Goal: Information Seeking & Learning: Find specific fact

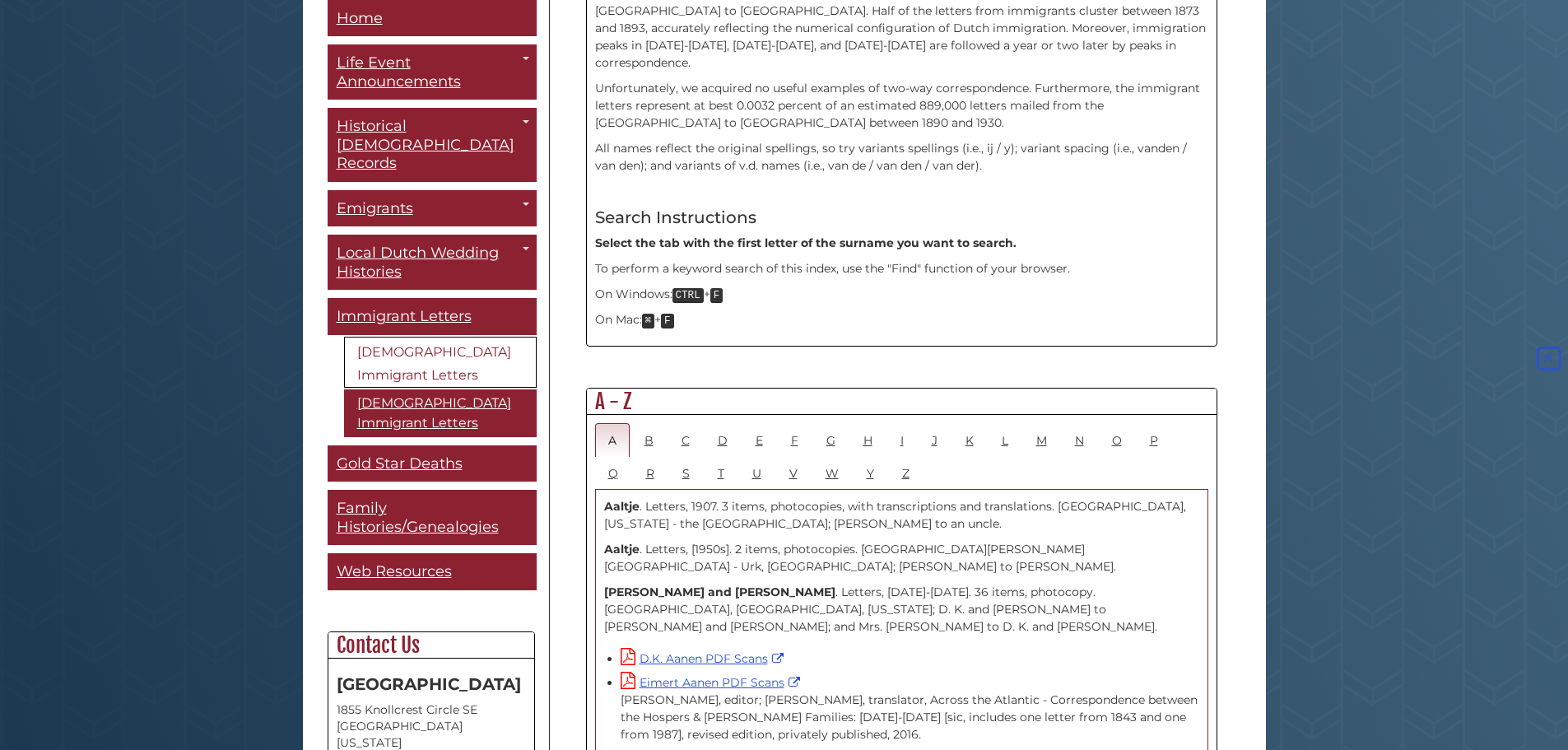
scroll to position [670, 0]
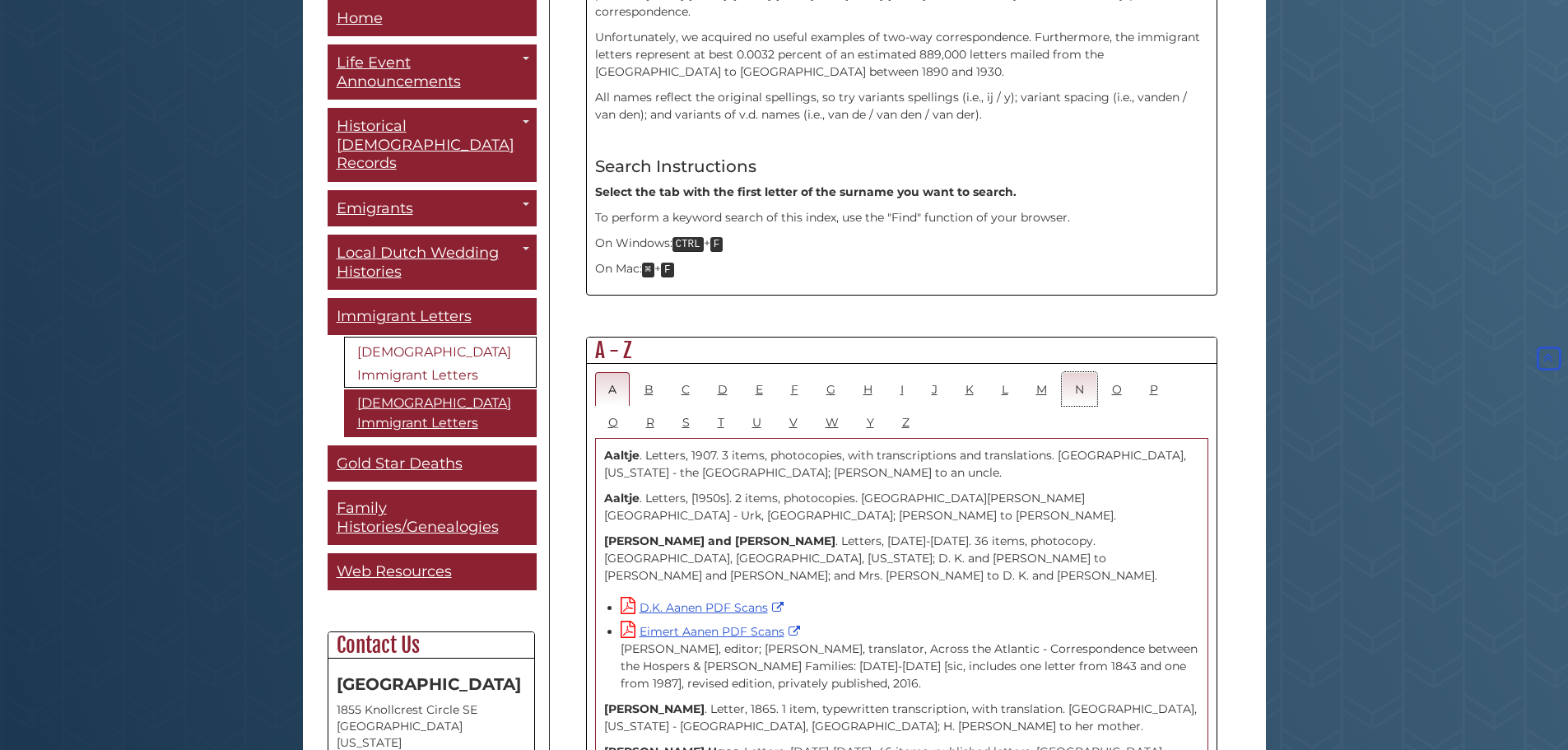
click at [1079, 372] on link "N" at bounding box center [1080, 389] width 36 height 34
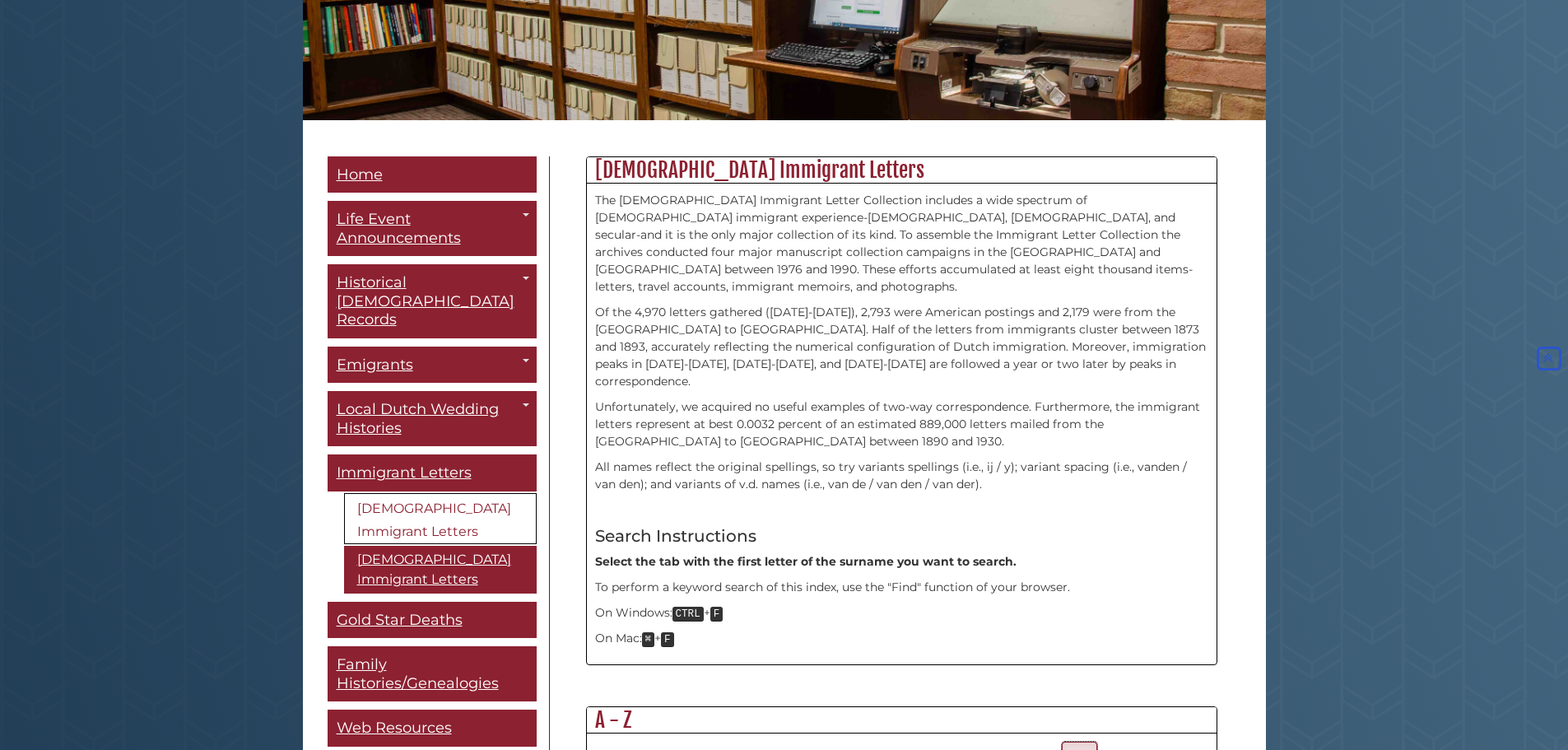
scroll to position [0, 0]
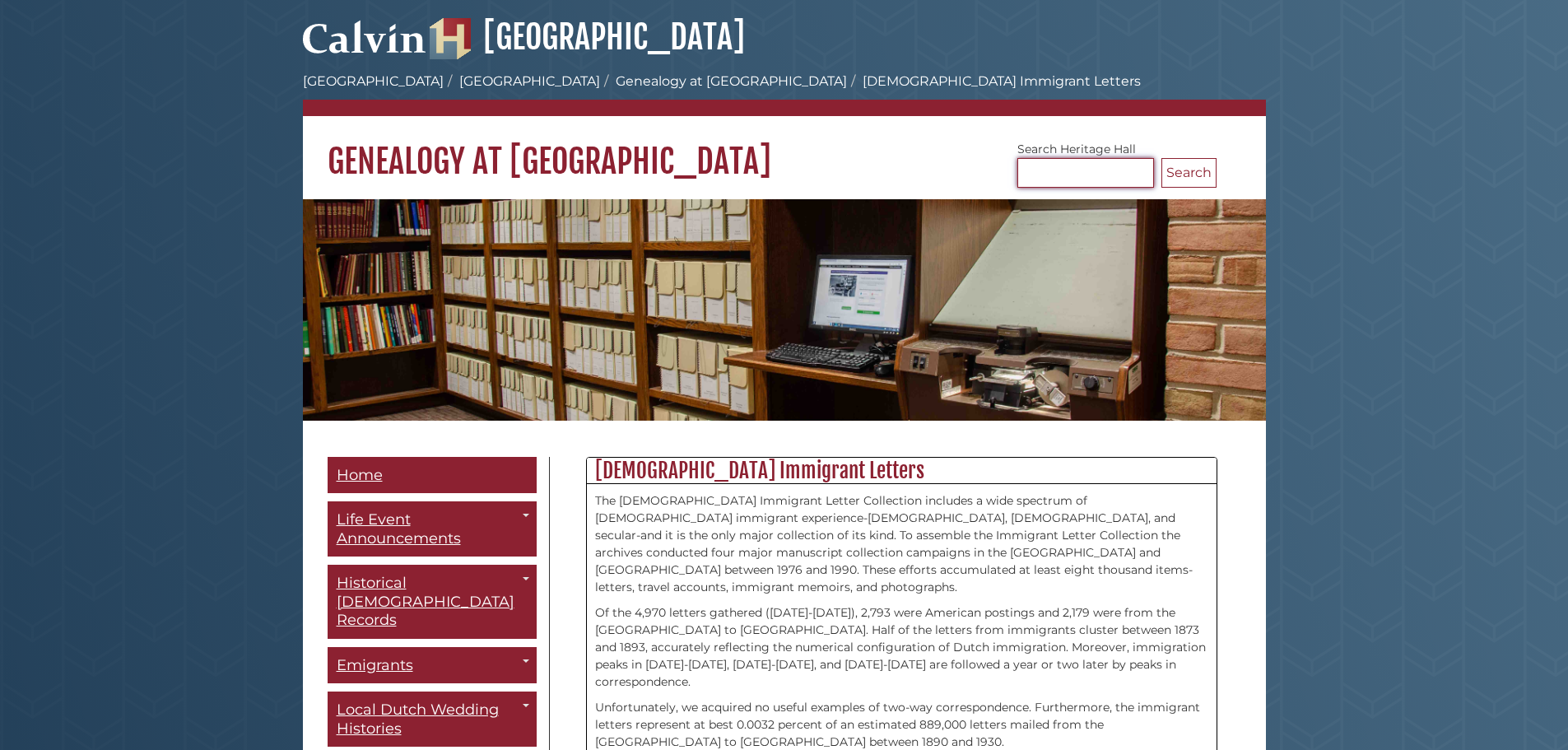
drag, startPoint x: 1102, startPoint y: 163, endPoint x: 1134, endPoint y: 154, distance: 33.2
click at [1103, 163] on input "Search [GEOGRAPHIC_DATA]" at bounding box center [1085, 173] width 137 height 30
type input "********"
click at [1161, 158] on button "Search" at bounding box center [1189, 173] width 55 height 30
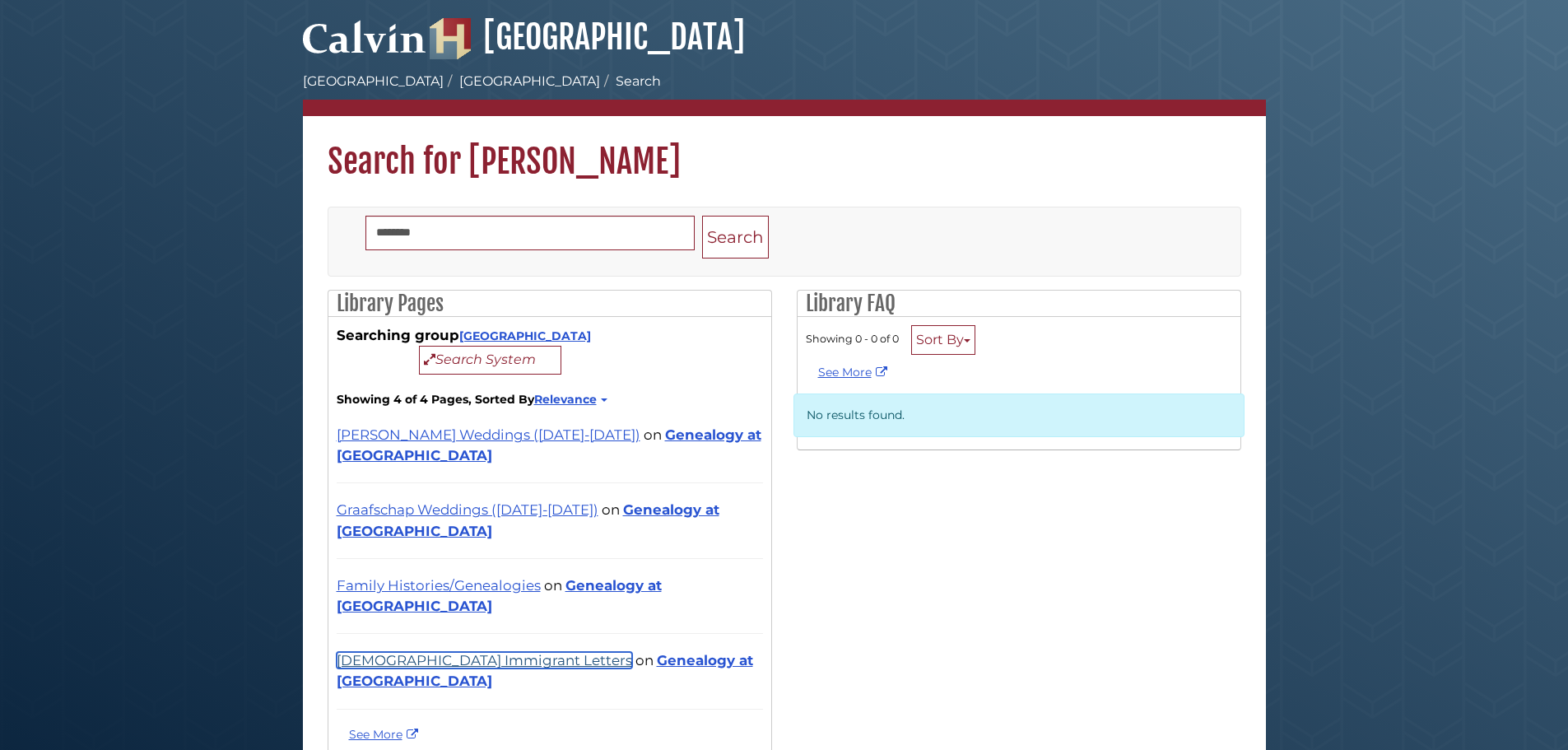
click at [461, 651] on link "[DEMOGRAPHIC_DATA] Immigrant Letters" at bounding box center [484, 660] width 296 height 17
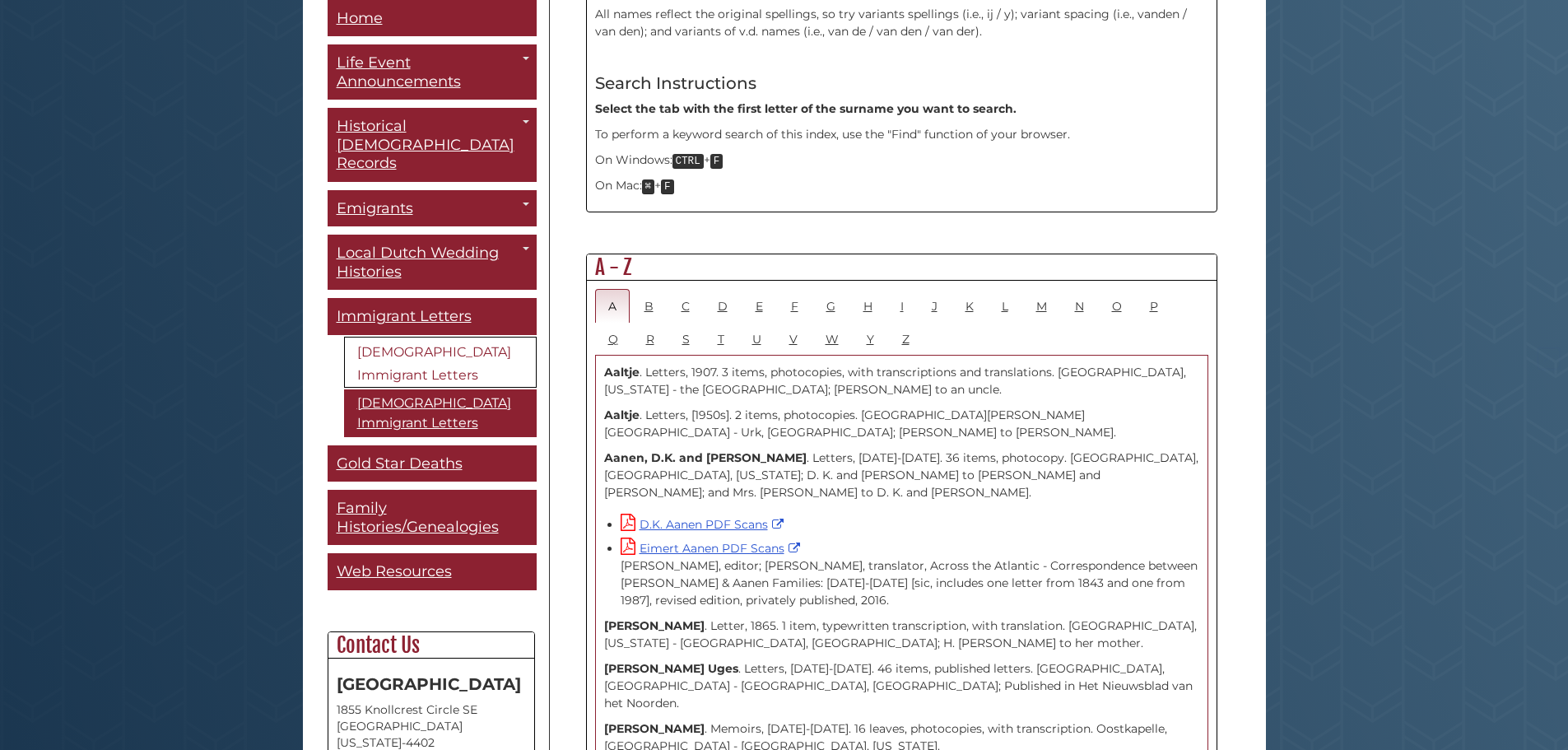
scroll to position [778, 0]
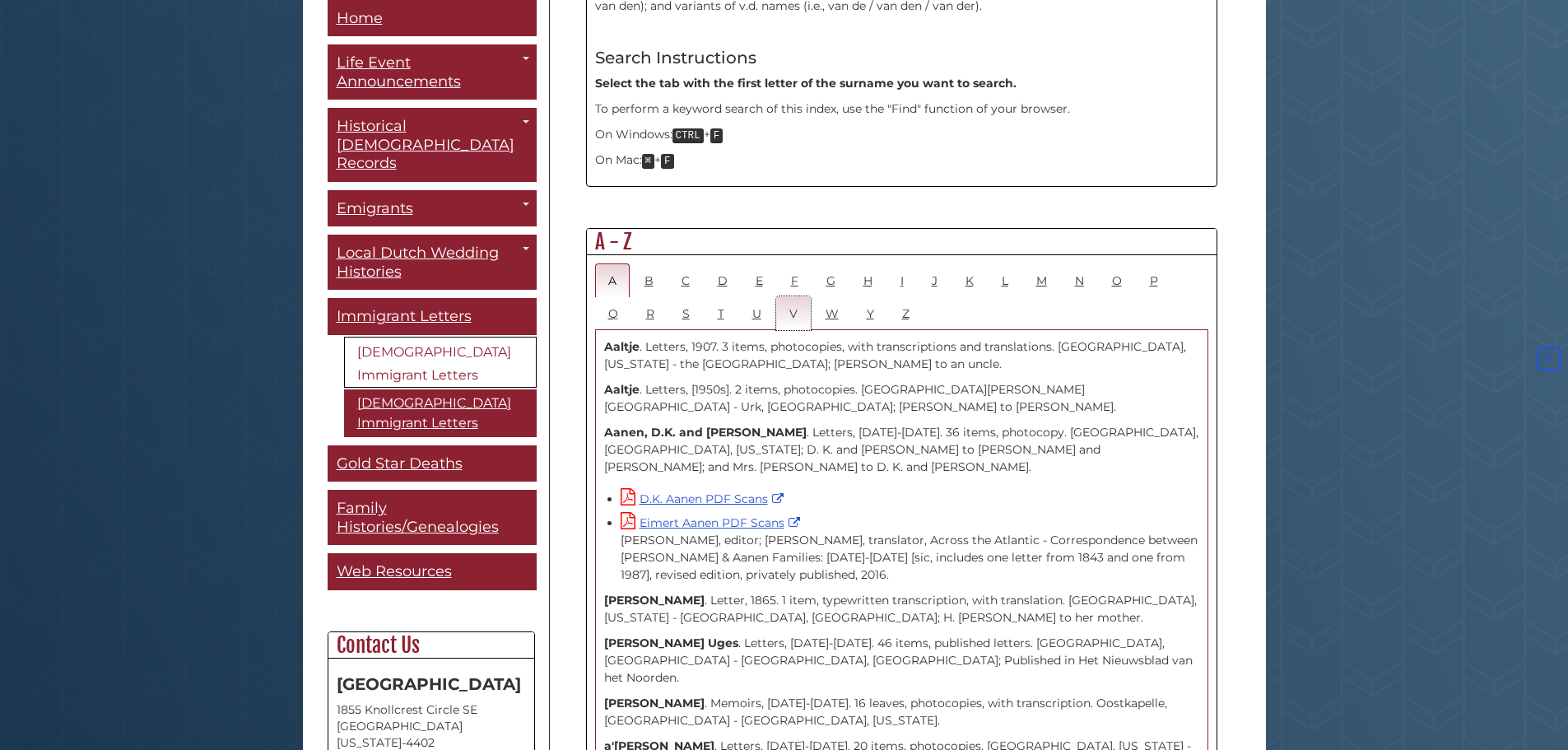
click at [785, 297] on link "V" at bounding box center [793, 314] width 35 height 34
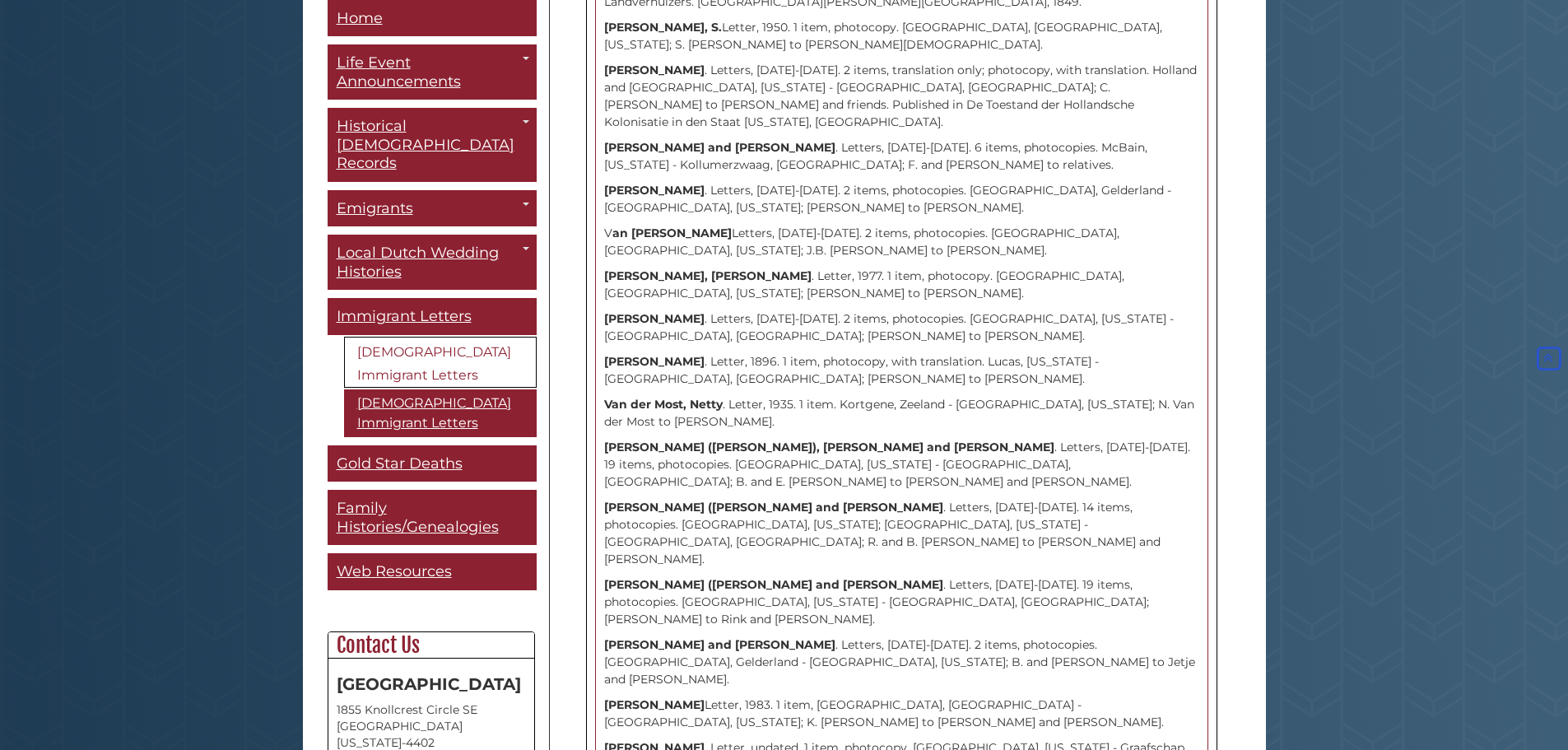
scroll to position [5466, 0]
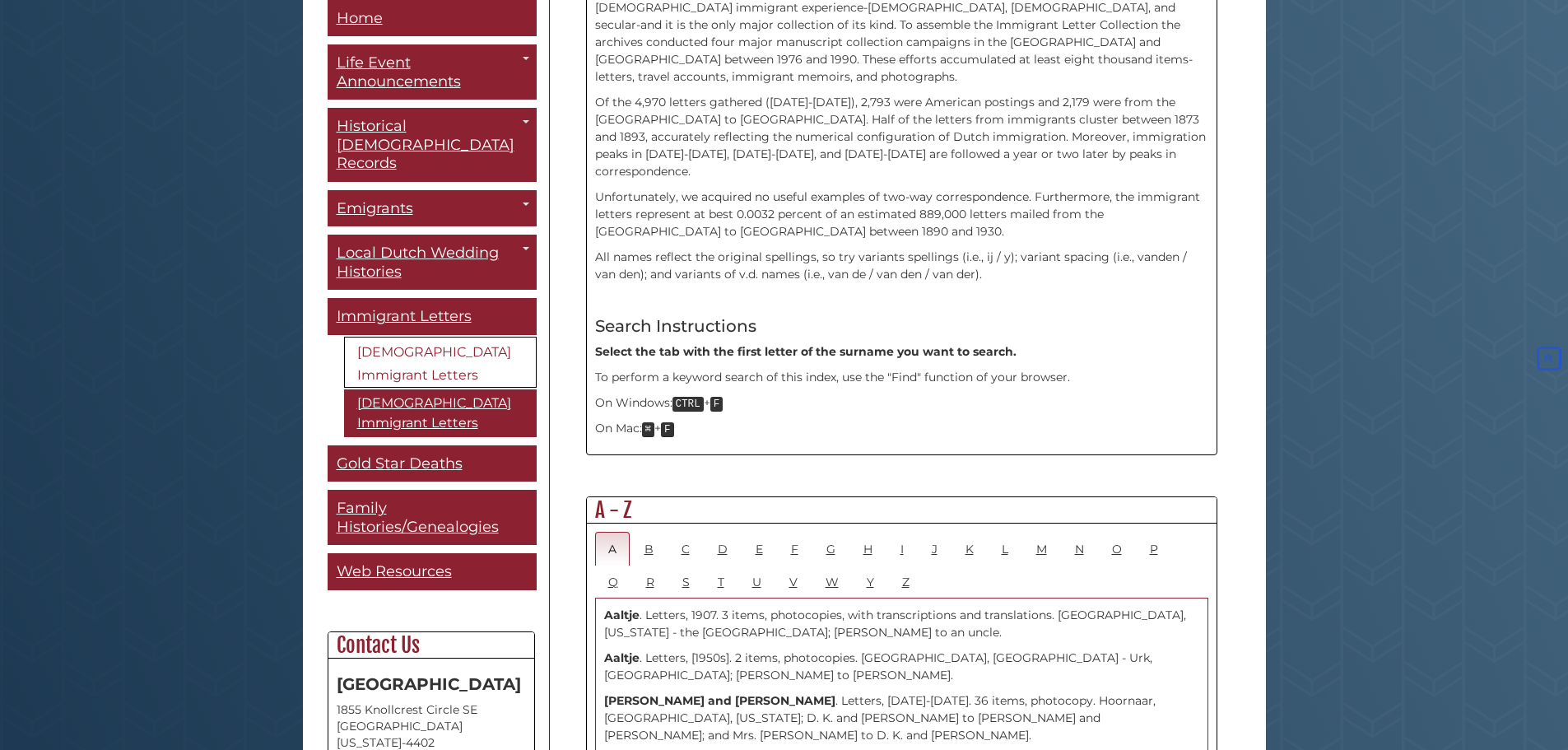
scroll to position [514, 0]
click at [1004, 528] on link "L" at bounding box center [1005, 544] width 33 height 34
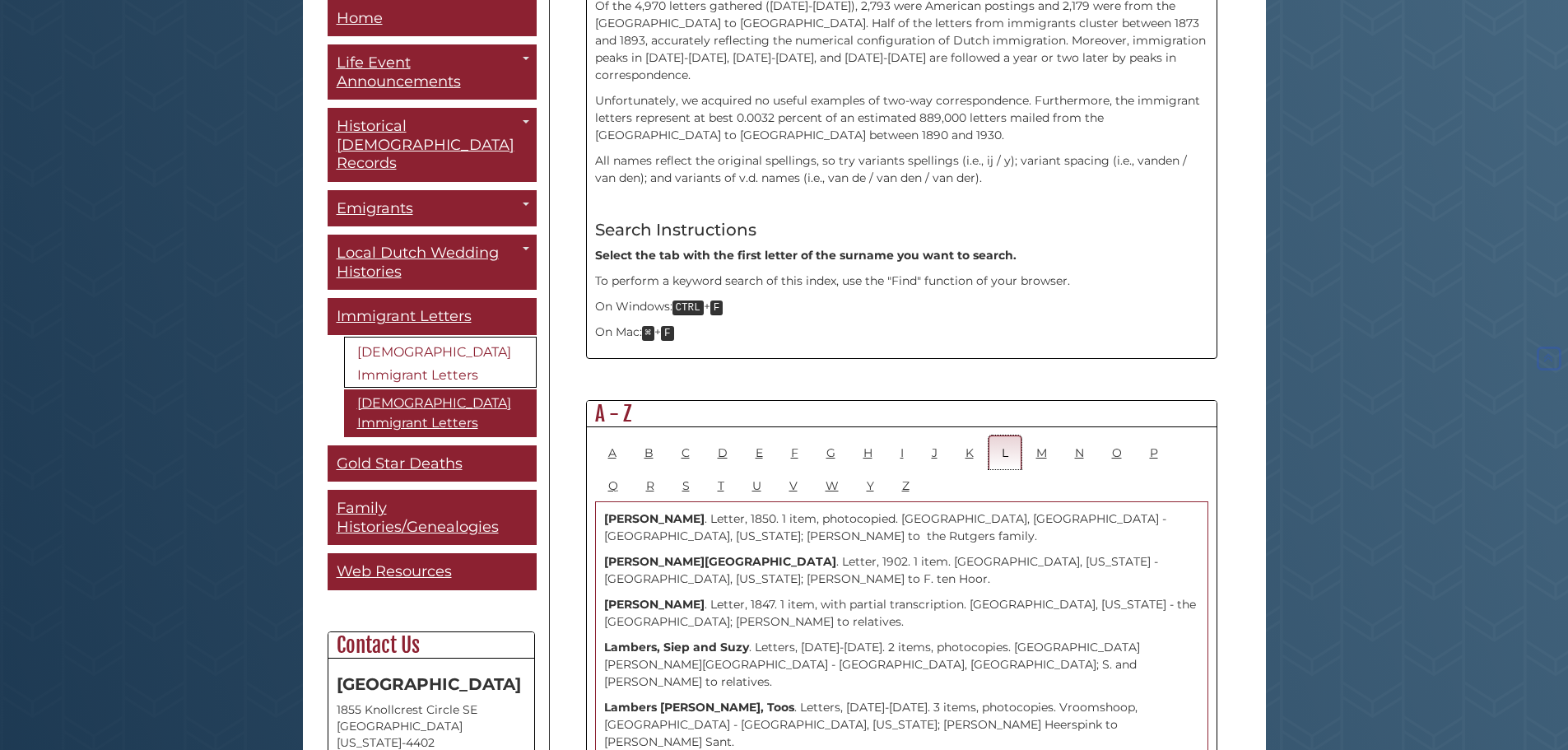
scroll to position [634, 0]
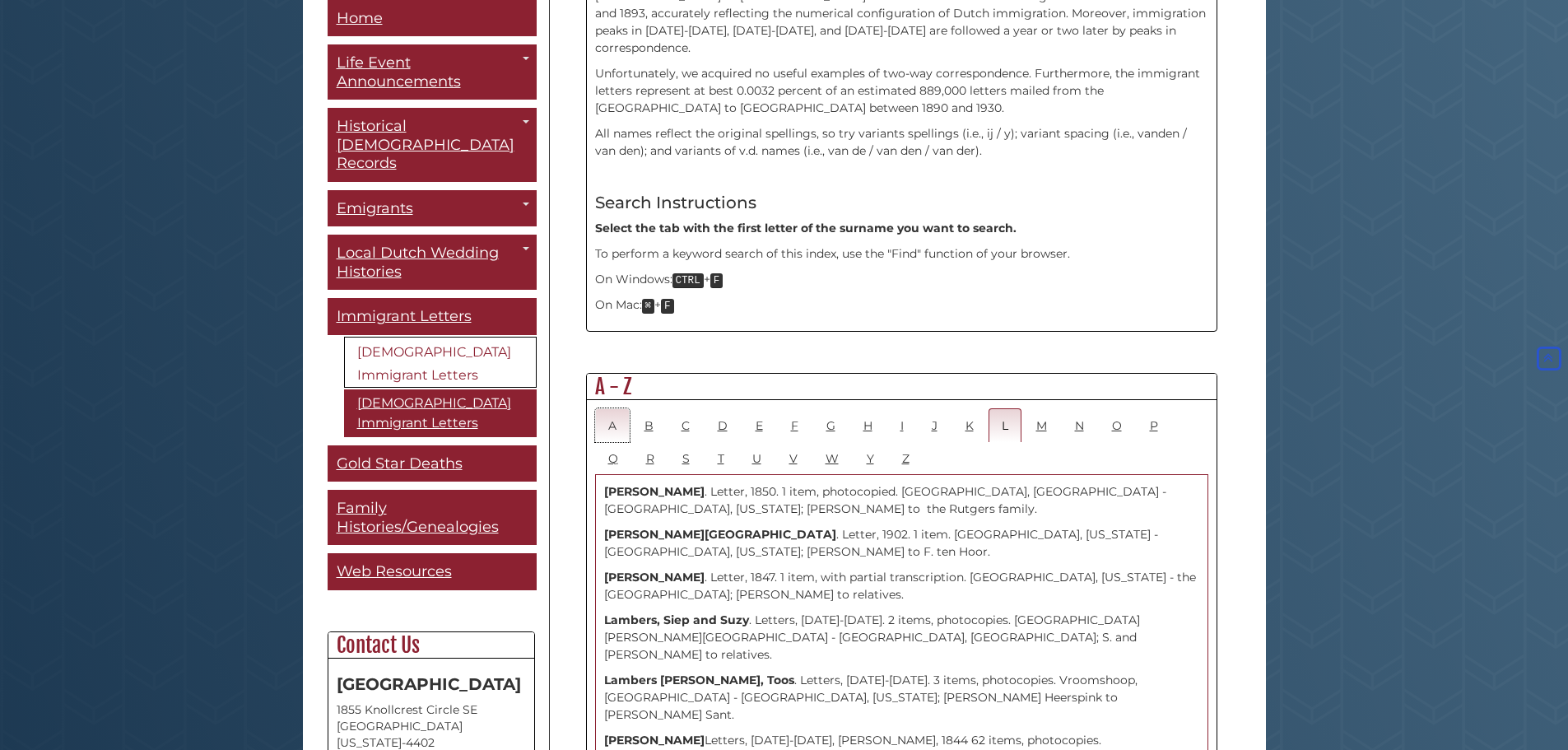
click at [614, 408] on link "A" at bounding box center [612, 425] width 35 height 34
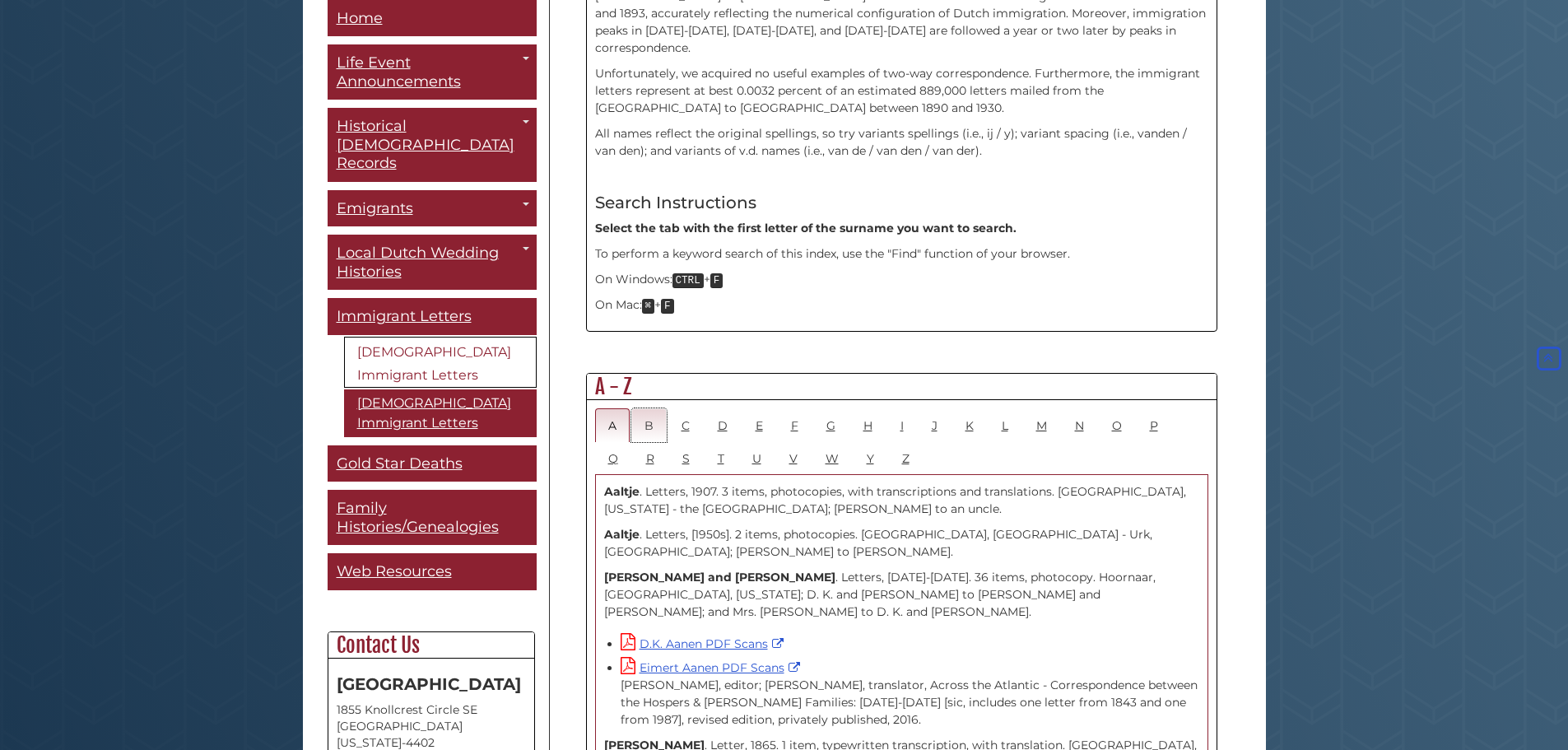
click at [656, 408] on link "B" at bounding box center [649, 425] width 36 height 34
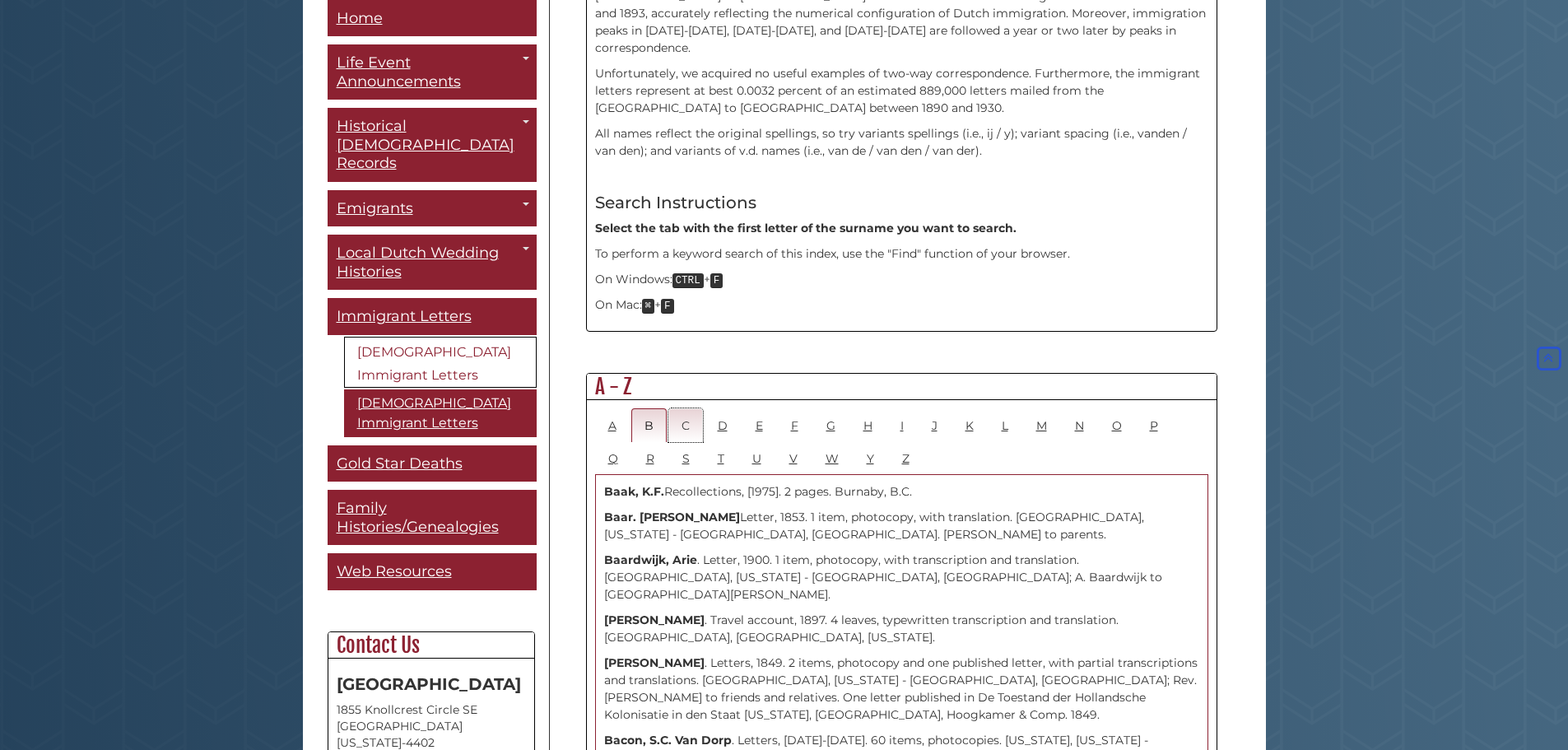
click at [684, 408] on link "C" at bounding box center [685, 425] width 35 height 34
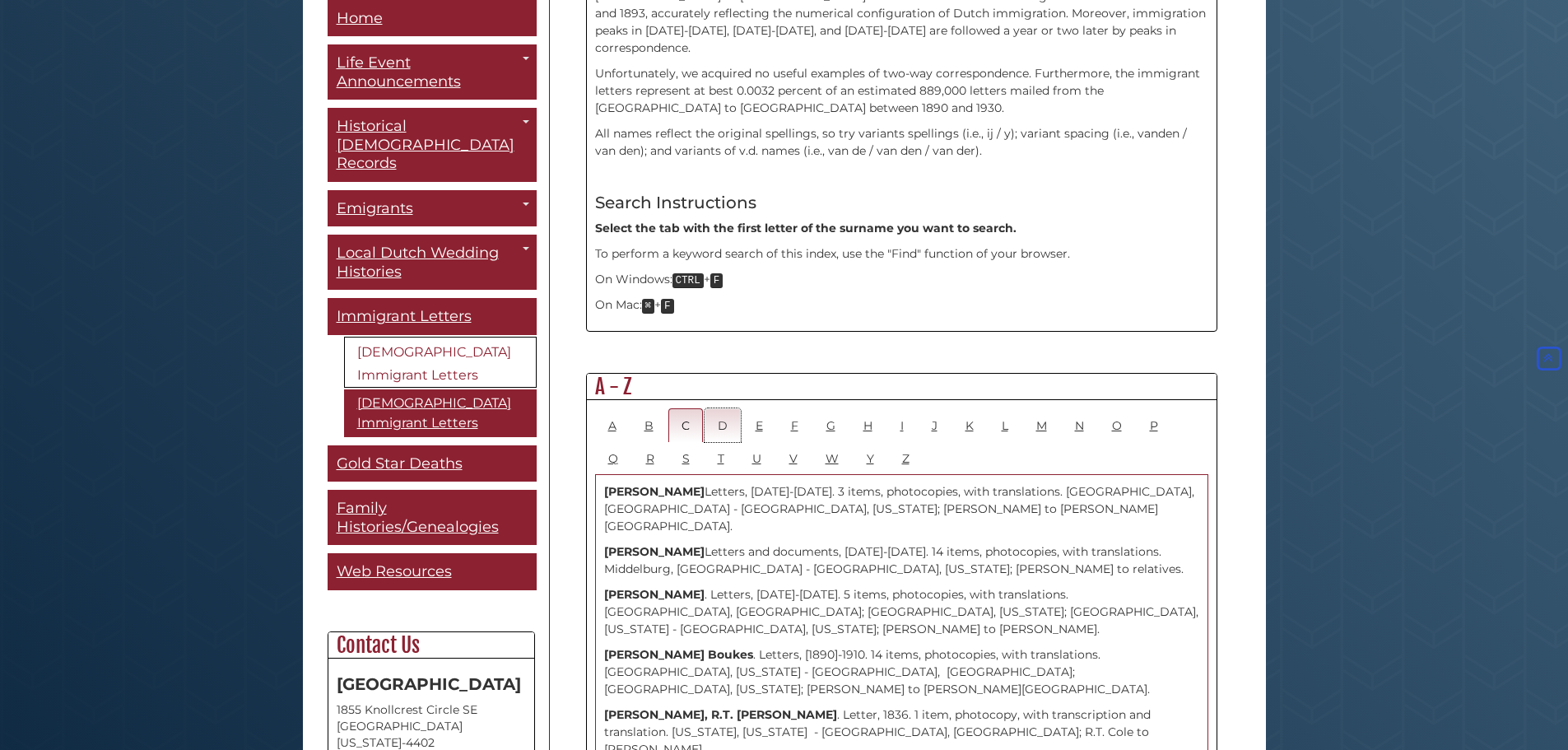
click at [727, 408] on link "D" at bounding box center [722, 425] width 37 height 34
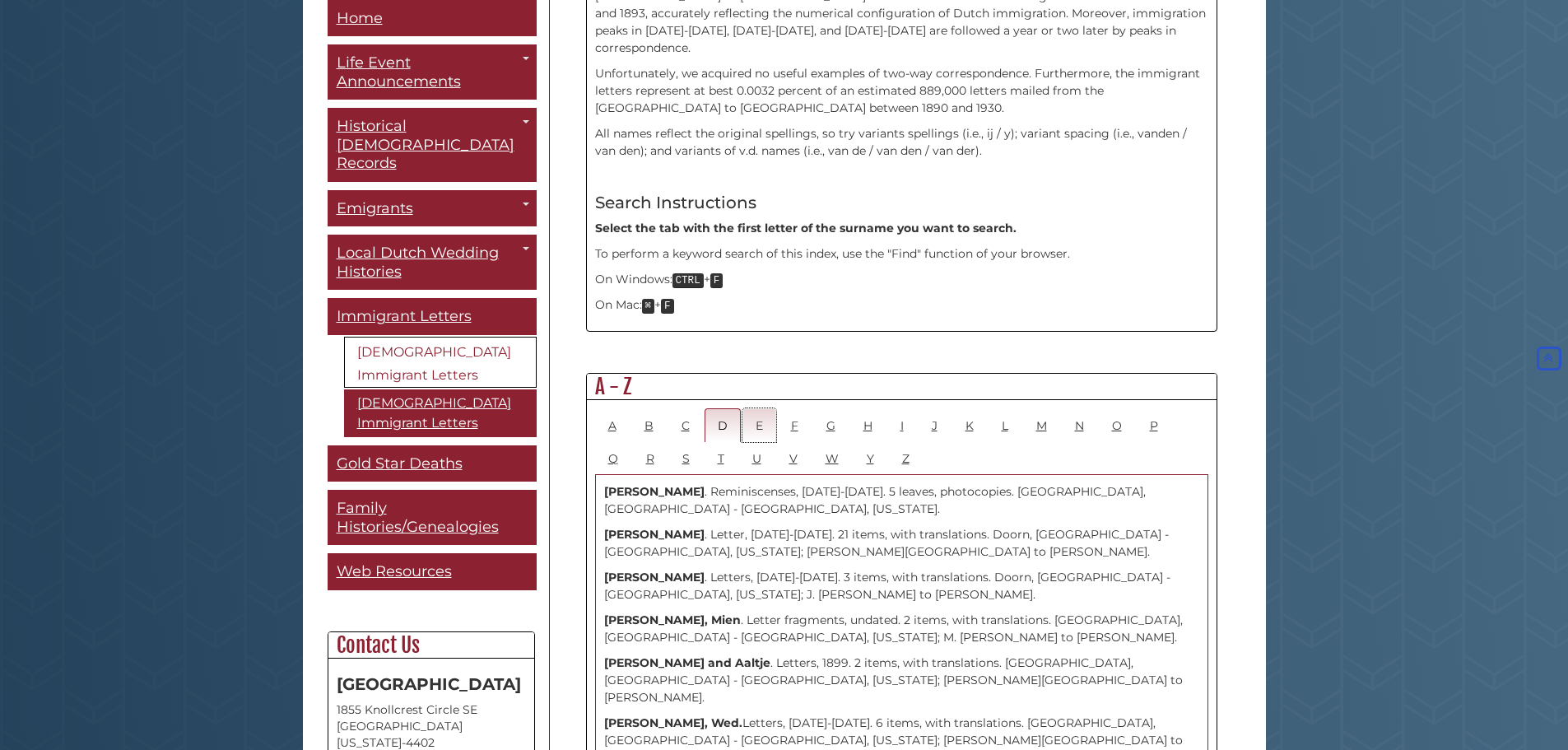
click at [751, 408] on link "E" at bounding box center [760, 425] width 34 height 34
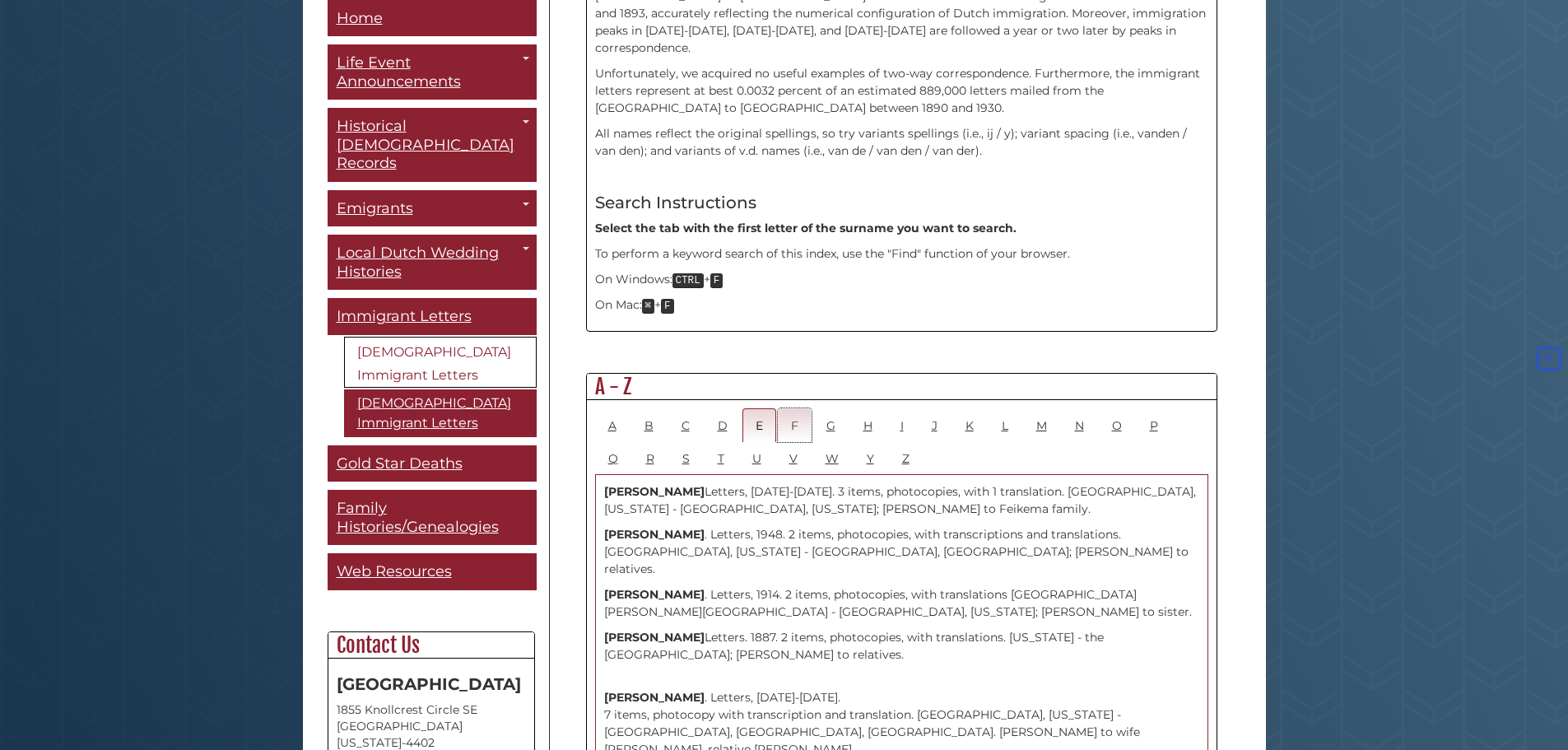
click at [780, 408] on link "F" at bounding box center [794, 425] width 34 height 34
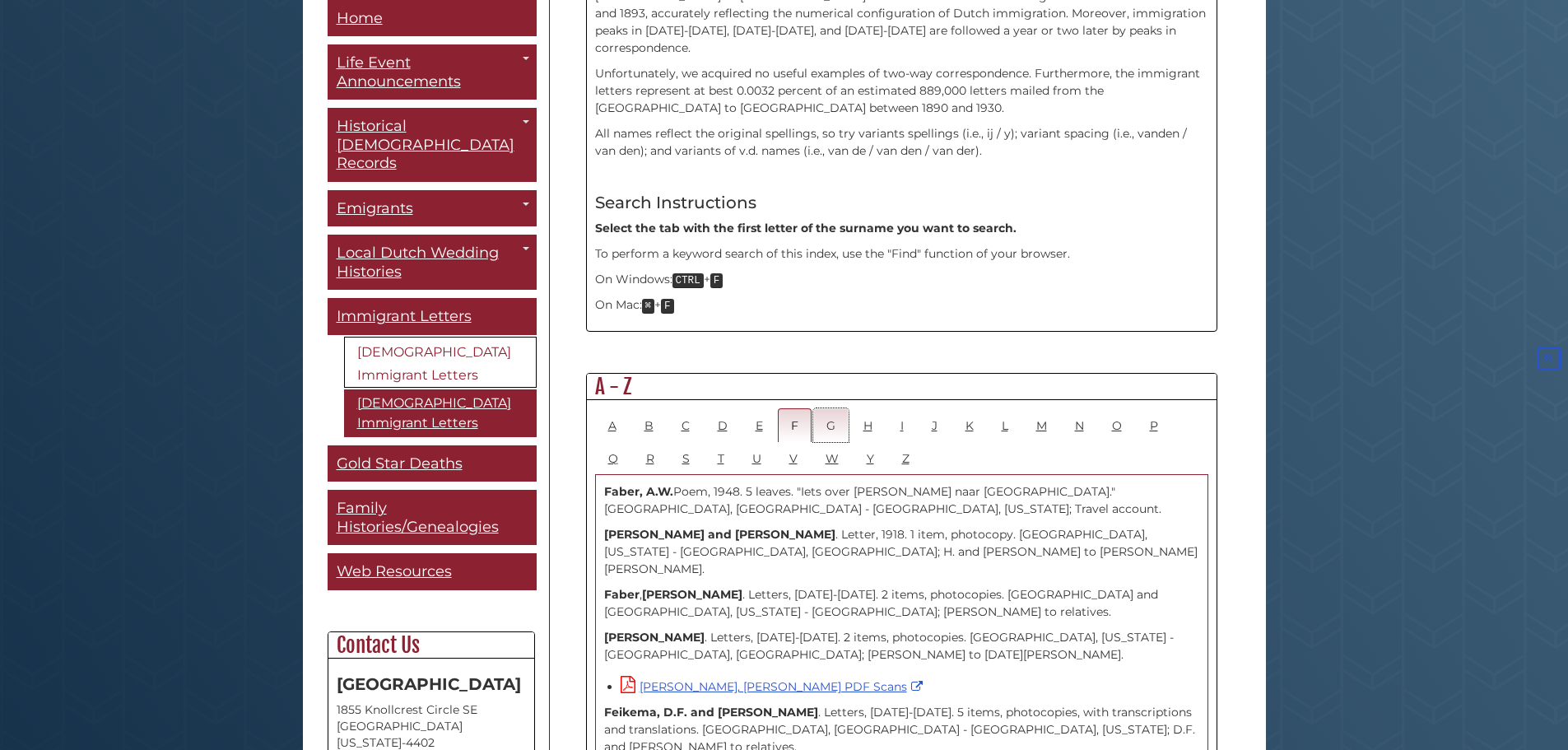
click at [838, 408] on link "G" at bounding box center [831, 425] width 36 height 34
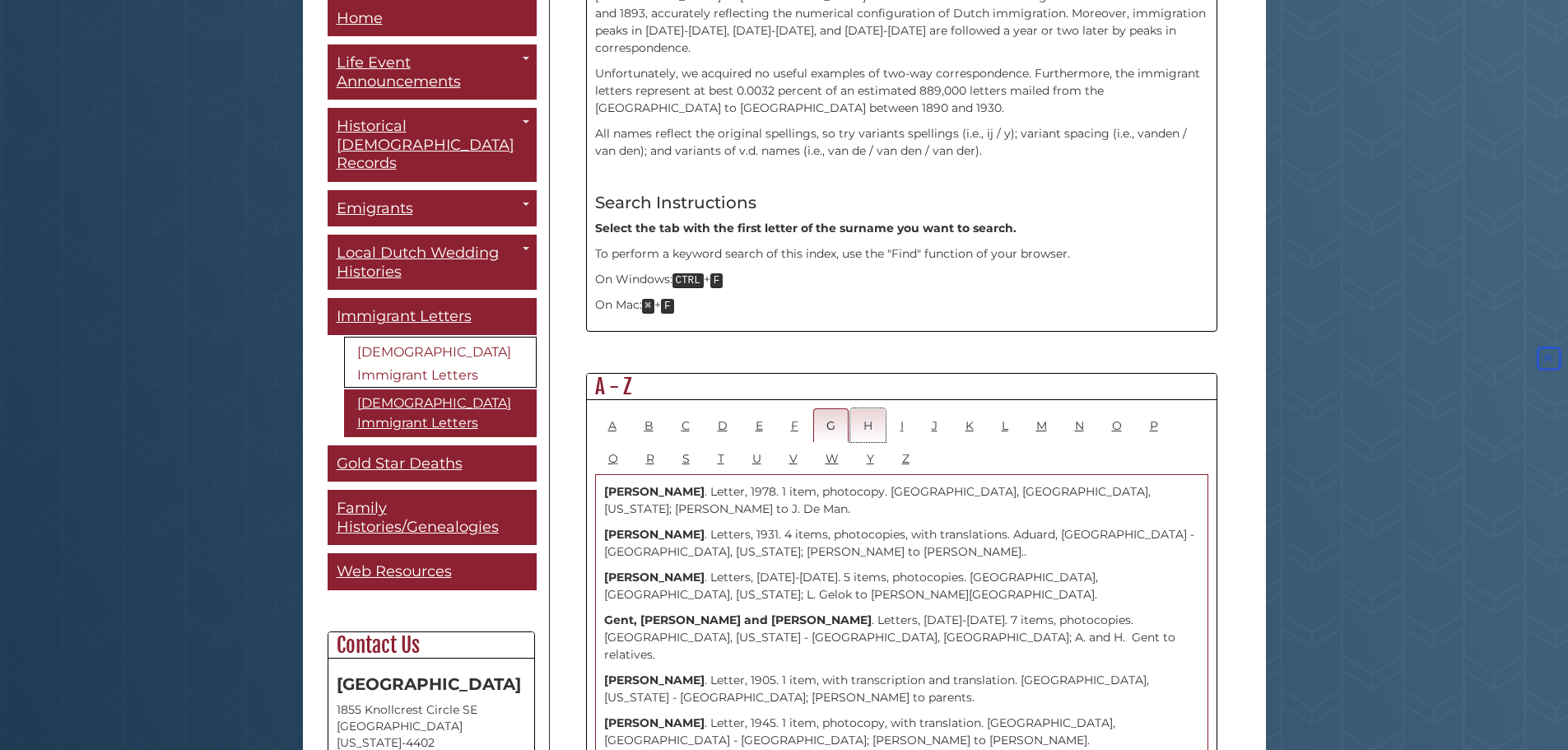
click at [873, 408] on link "H" at bounding box center [868, 425] width 36 height 34
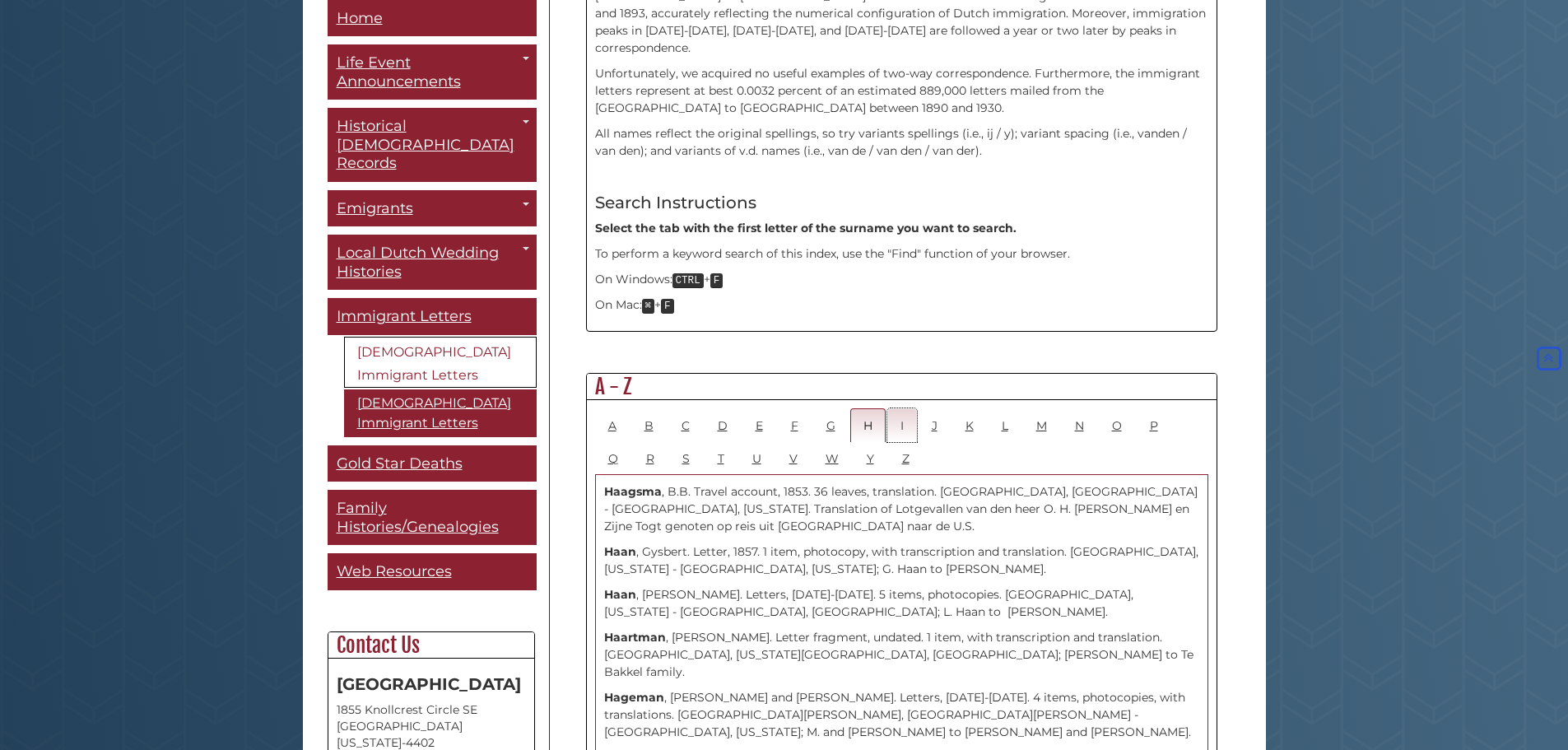
click at [905, 408] on link "I" at bounding box center [902, 425] width 30 height 34
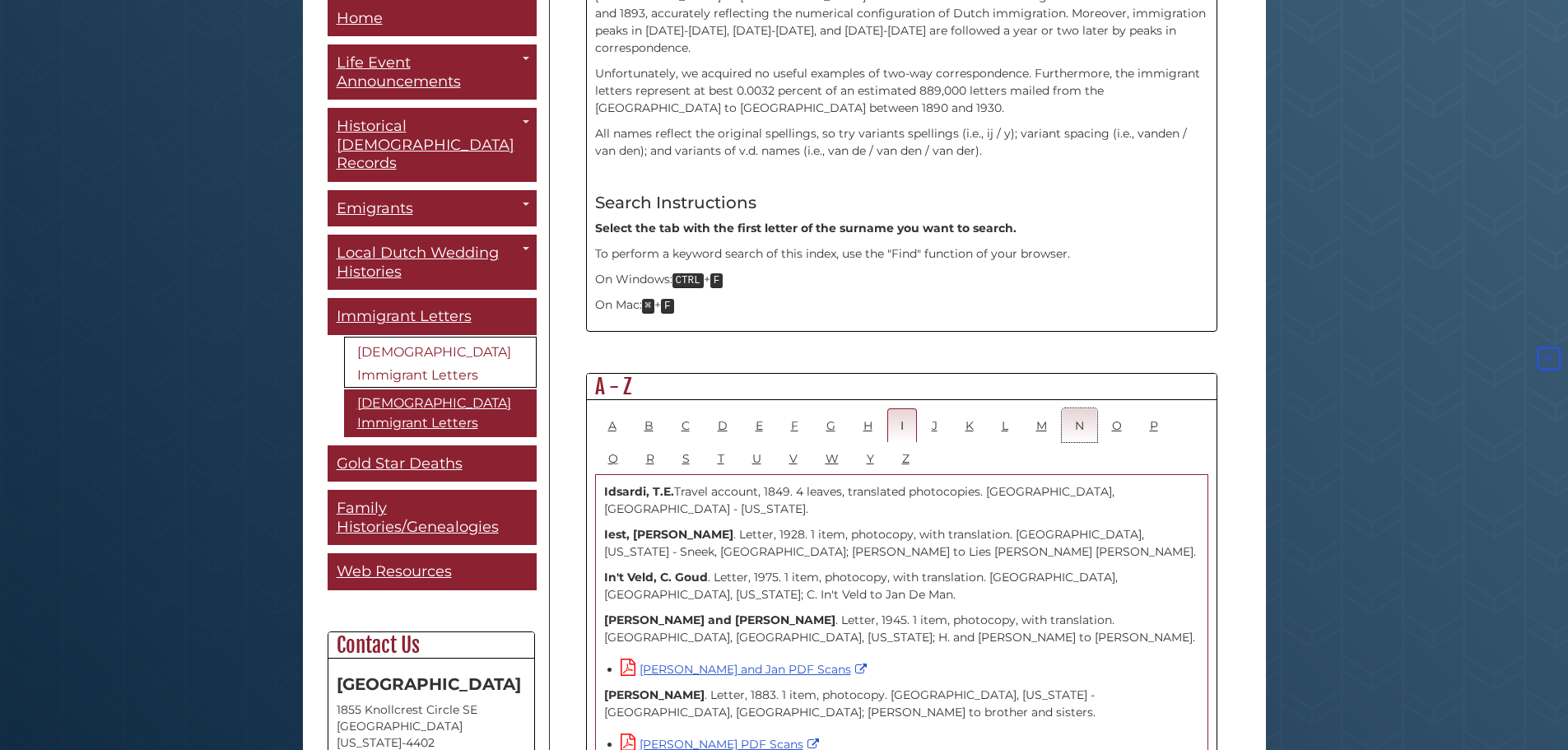
click at [1092, 408] on link "N" at bounding box center [1080, 425] width 36 height 34
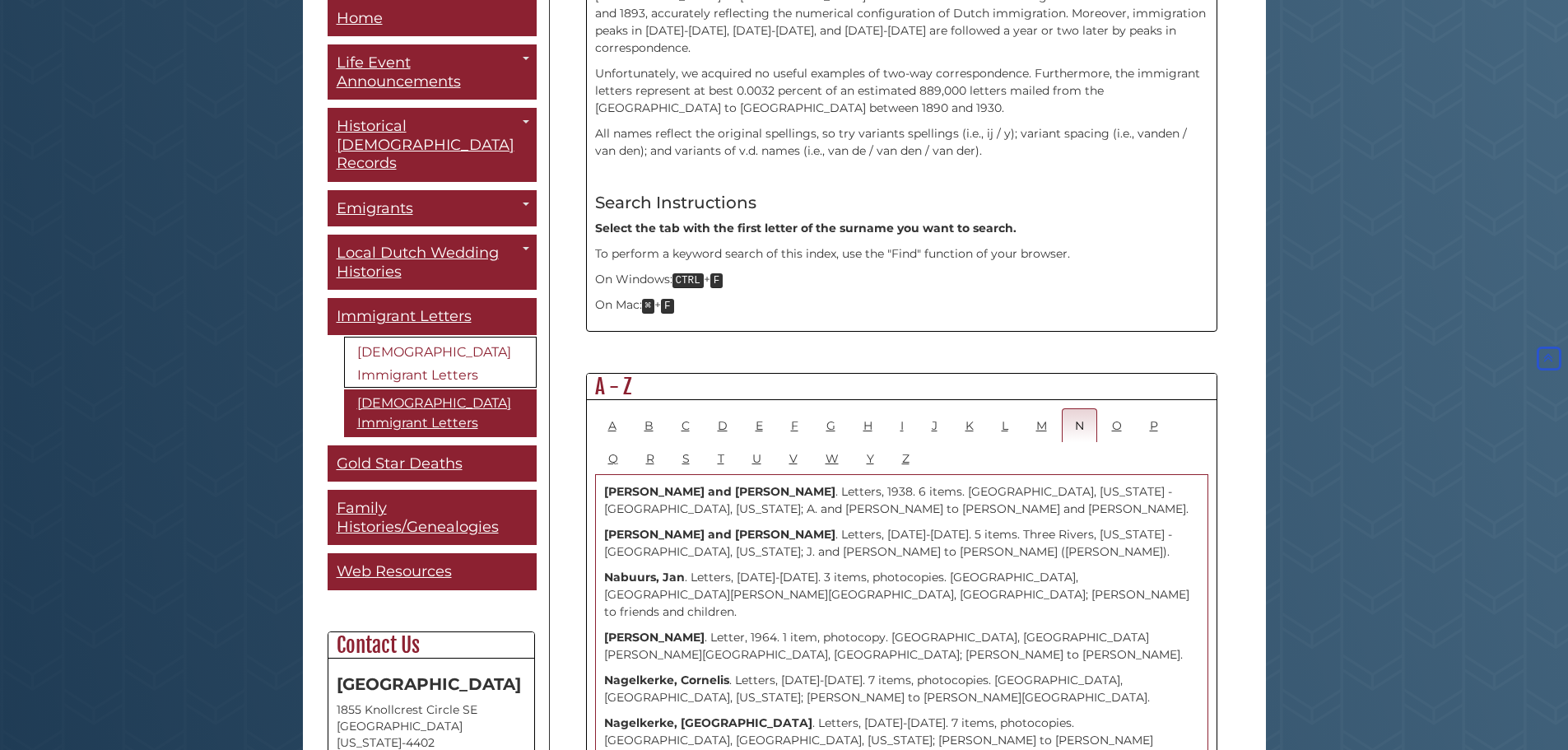
scroll to position [1644, 0]
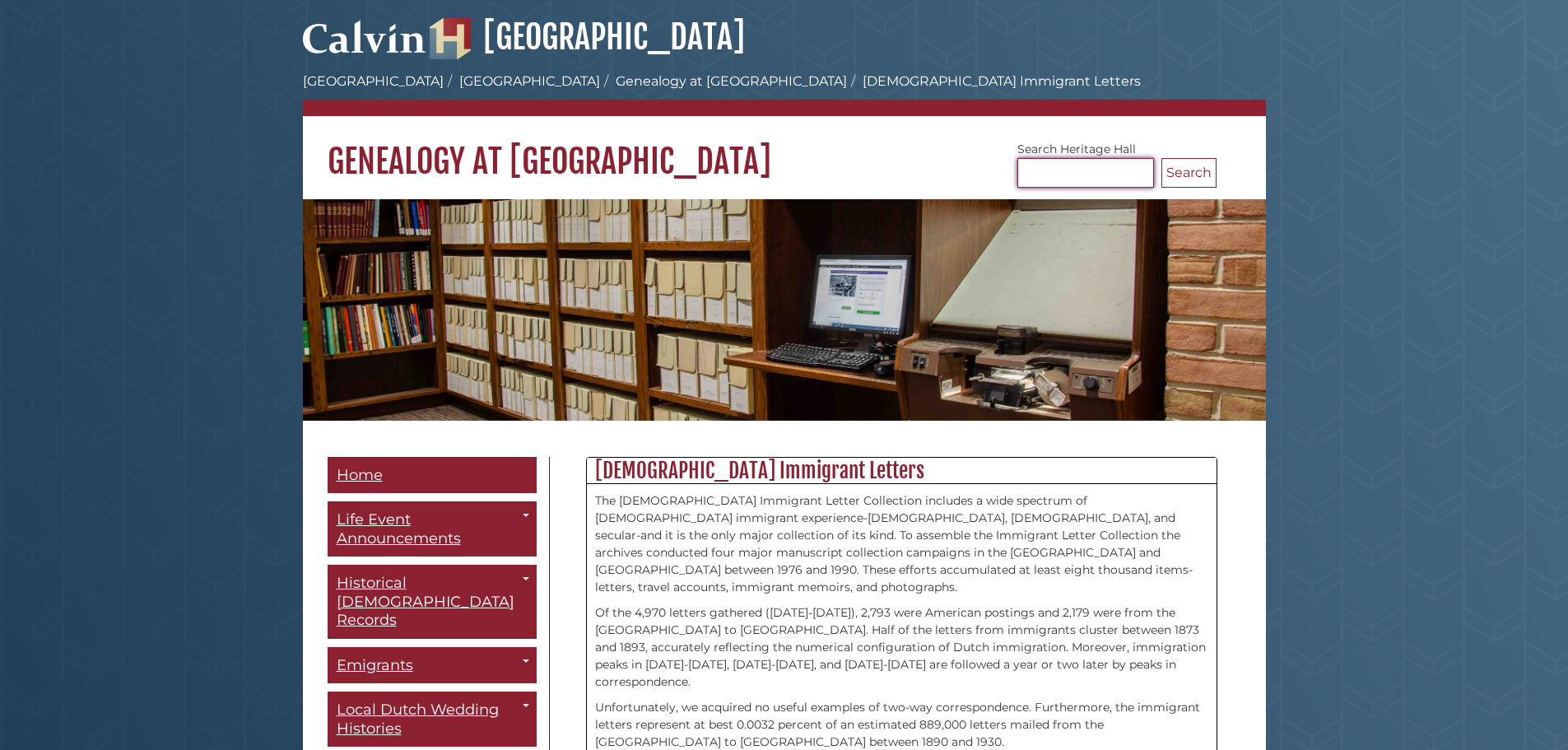
drag, startPoint x: 1059, startPoint y: 164, endPoint x: 1089, endPoint y: 161, distance: 30.1
click at [1064, 164] on input "Search [GEOGRAPHIC_DATA]" at bounding box center [1085, 173] width 137 height 30
type input "**********"
click at [1161, 158] on button "Search" at bounding box center [1189, 173] width 55 height 30
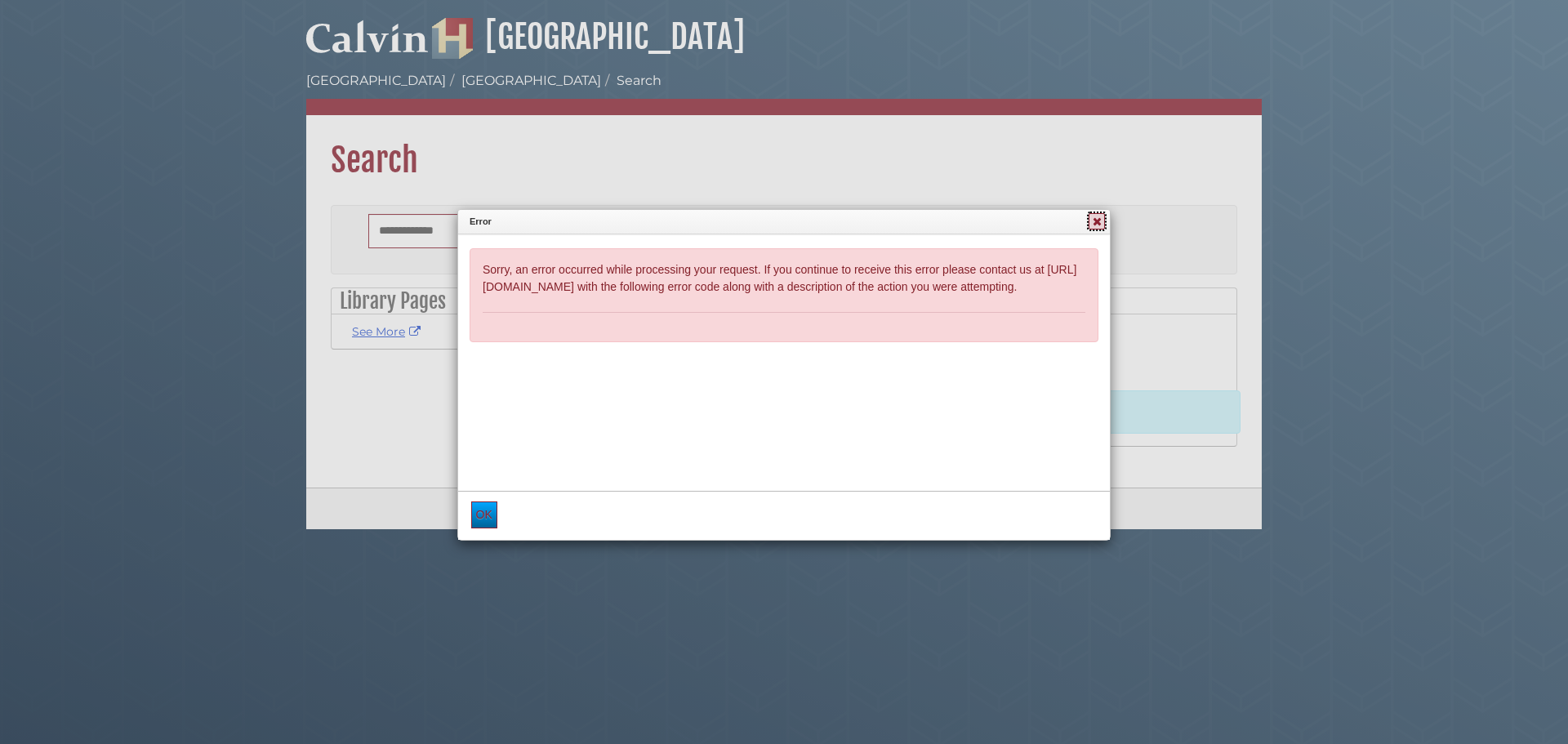
click at [1093, 222] on icon at bounding box center [1098, 221] width 15 height 11
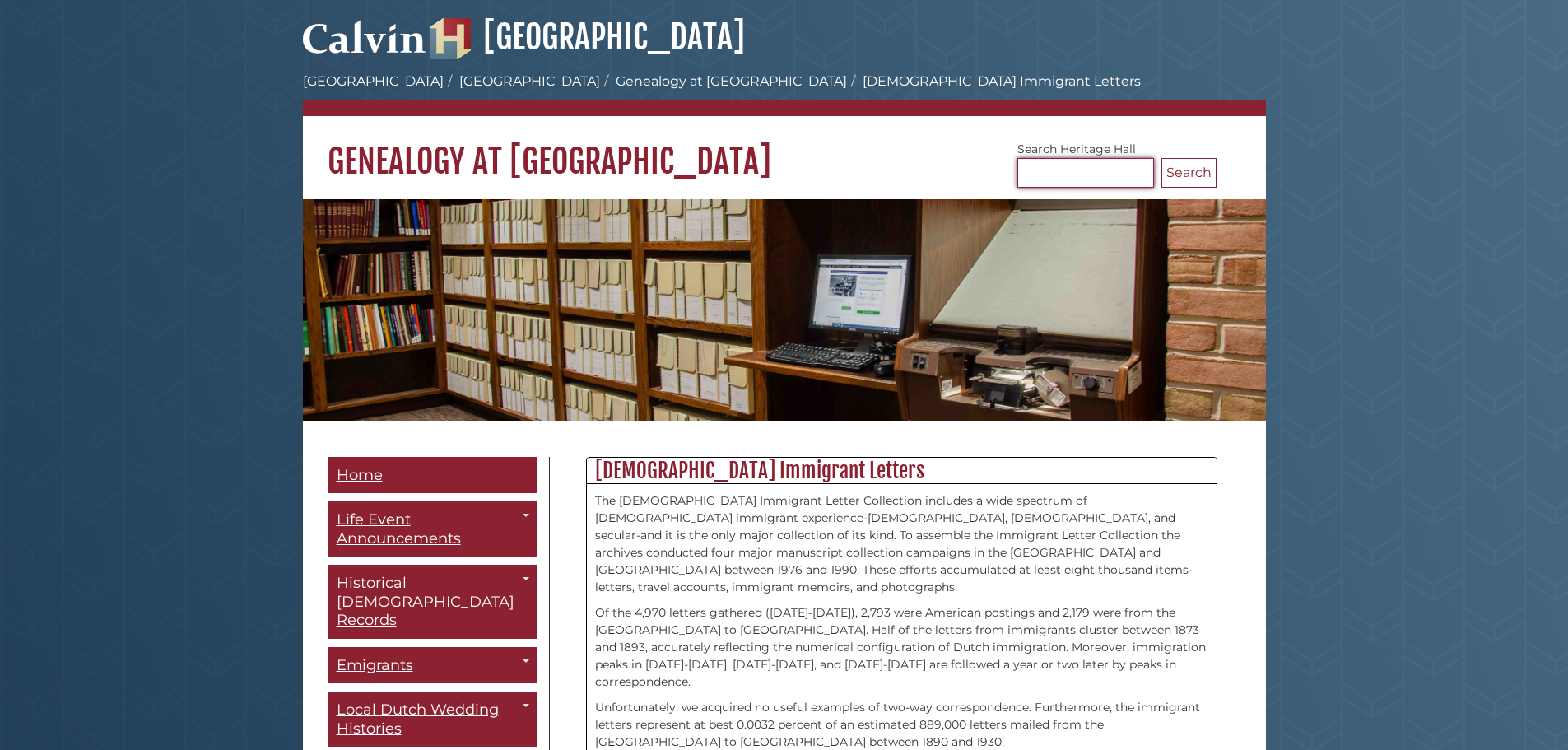
click at [1066, 174] on input "Search [GEOGRAPHIC_DATA]" at bounding box center [1085, 173] width 137 height 30
type input "*****"
click at [1161, 158] on button "Search" at bounding box center [1189, 173] width 55 height 30
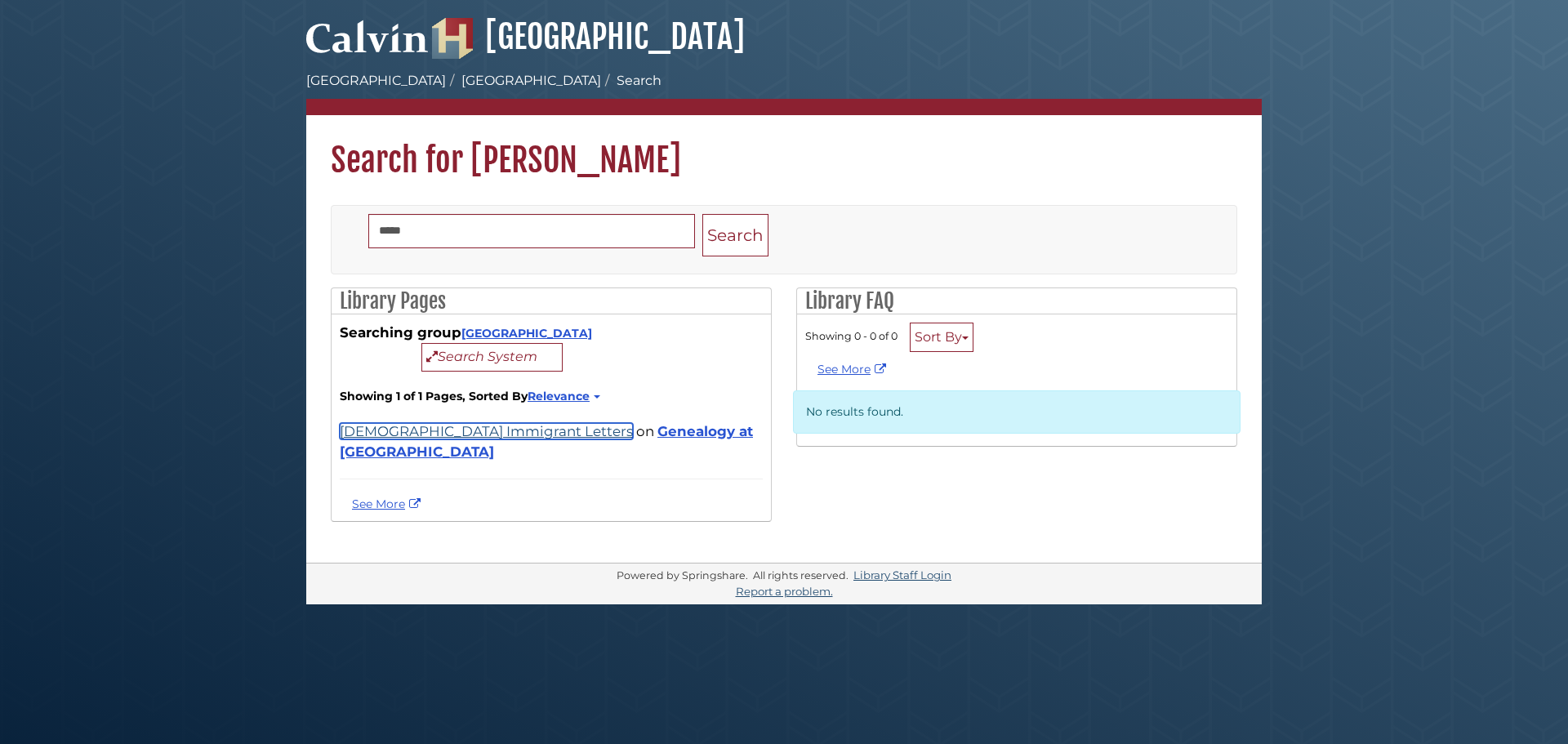
click at [442, 433] on link "[DEMOGRAPHIC_DATA] Immigrant Letters" at bounding box center [486, 431] width 293 height 17
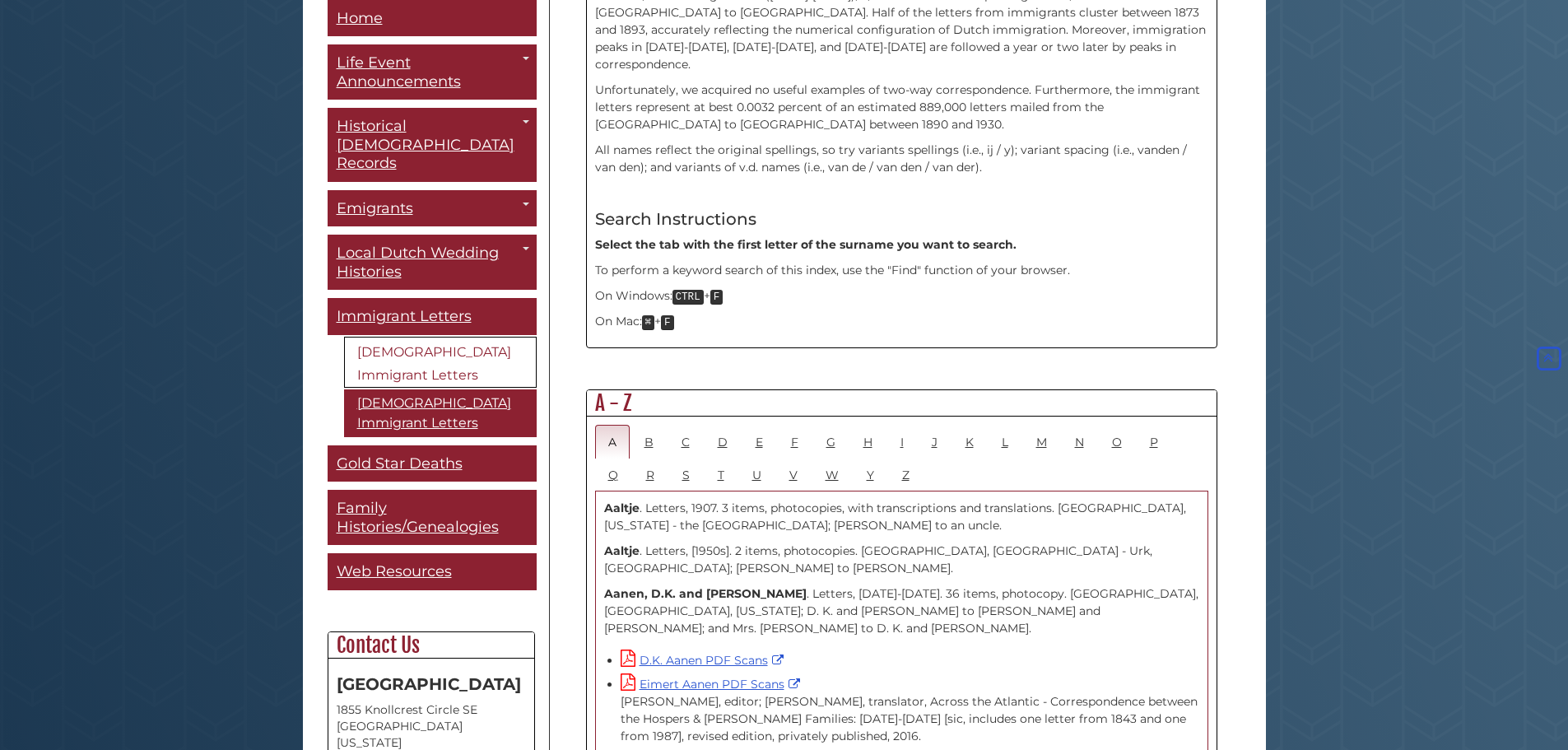
scroll to position [477, 0]
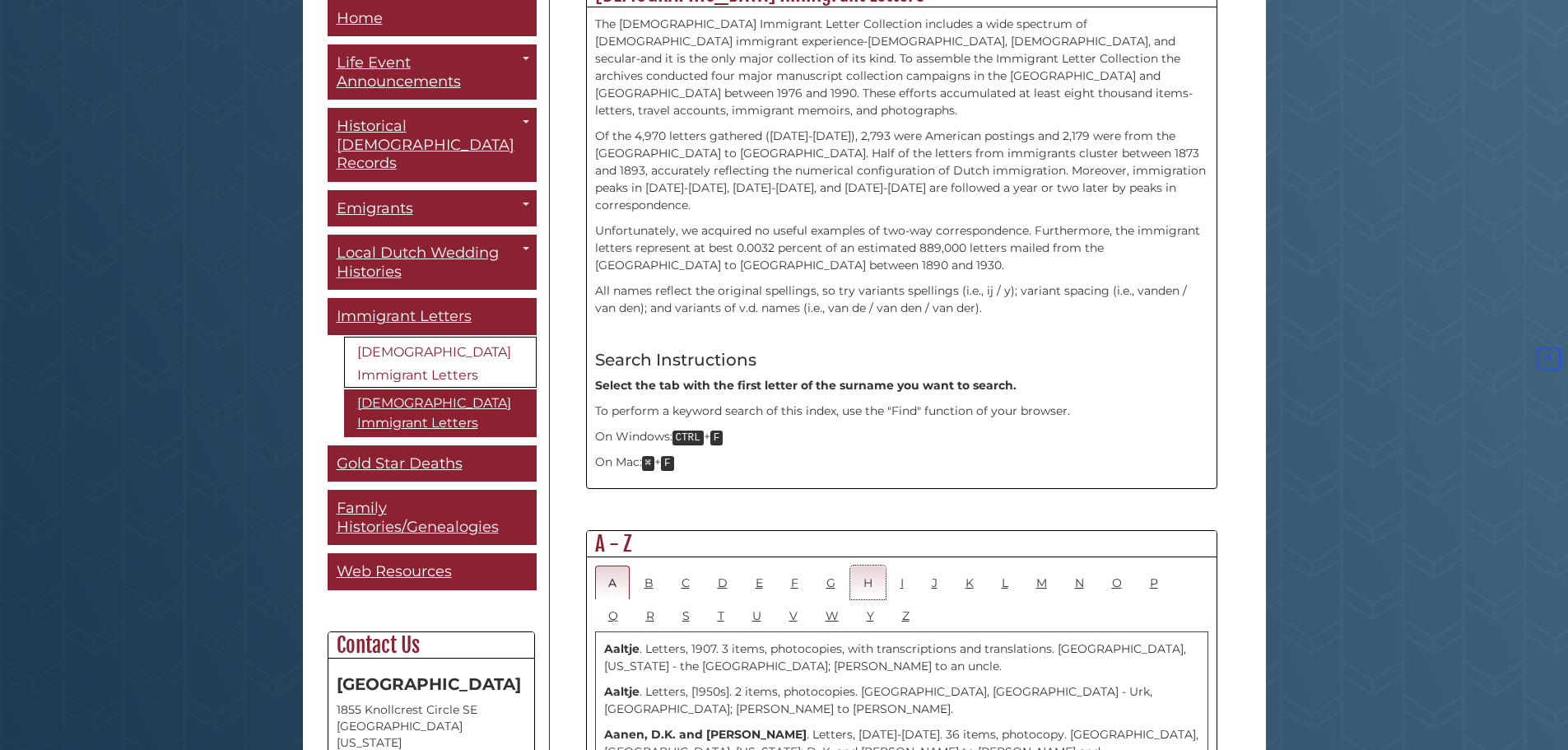
click at [864, 565] on link "H" at bounding box center [868, 582] width 36 height 34
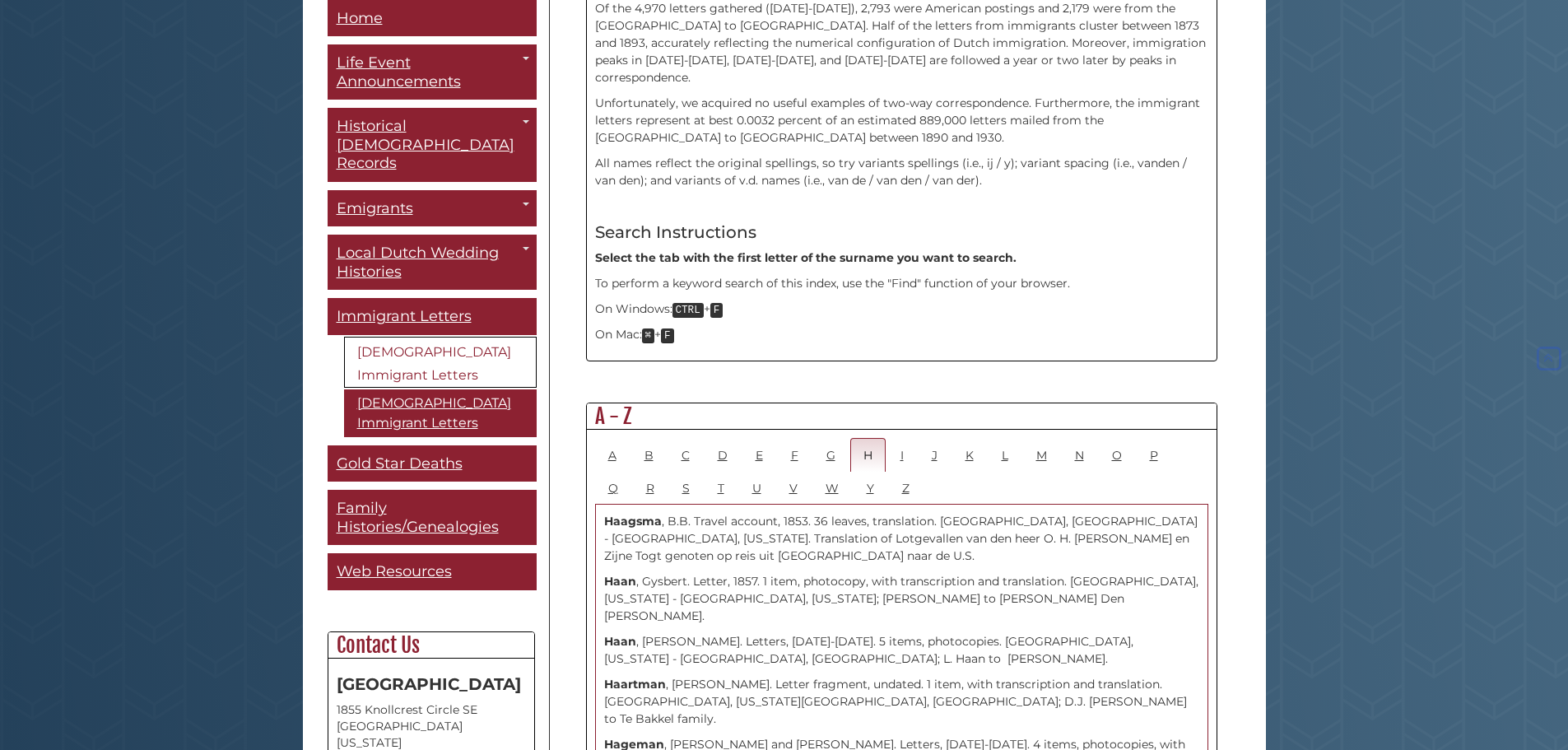
scroll to position [621, 0]
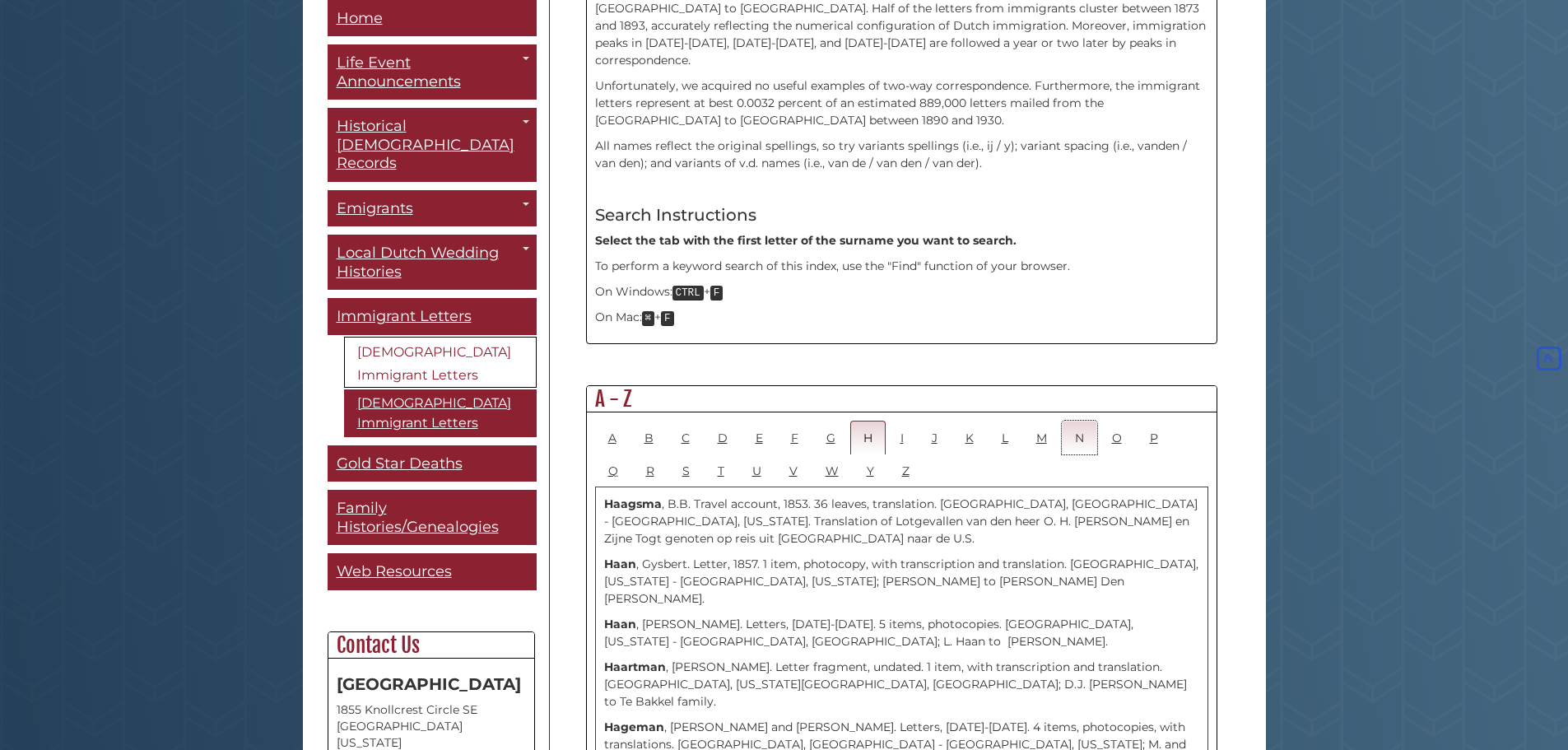
click at [1077, 421] on link "N" at bounding box center [1080, 437] width 36 height 34
